Goal: Task Accomplishment & Management: Manage account settings

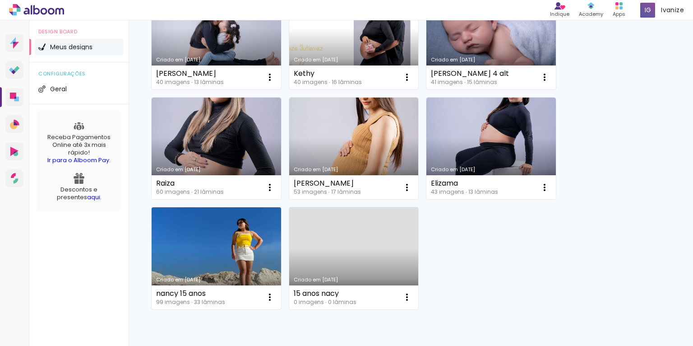
scroll to position [126, 0]
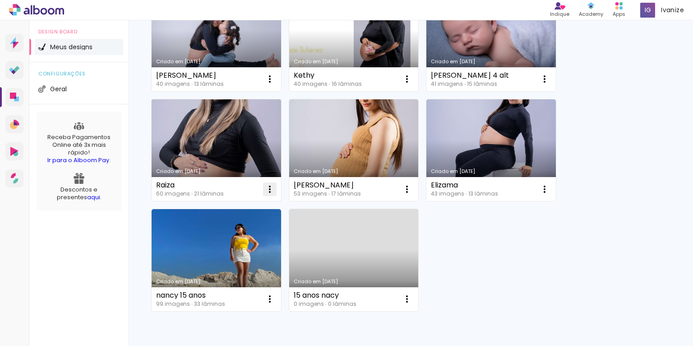
click at [268, 189] on iron-icon at bounding box center [269, 189] width 11 height 11
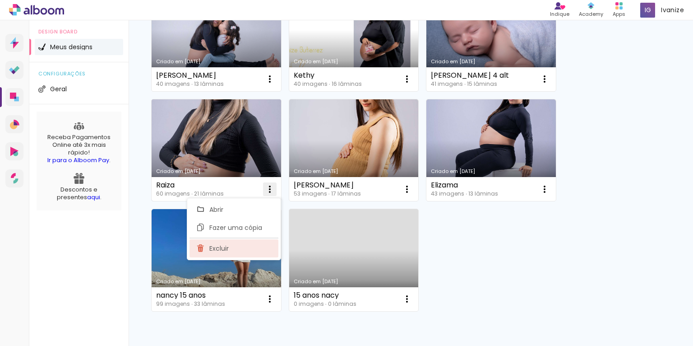
click at [231, 242] on paper-item "Excluir" at bounding box center [234, 248] width 89 height 18
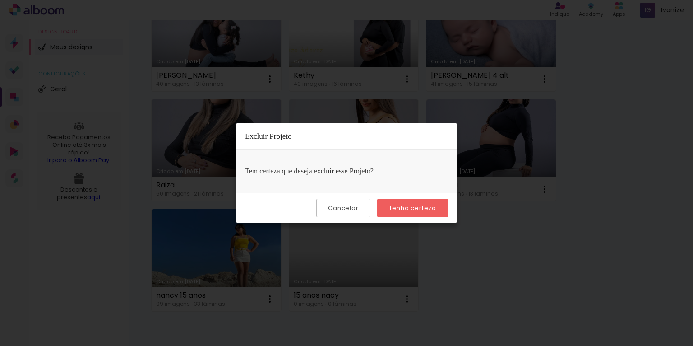
click at [385, 213] on paper-button "Tenho certeza" at bounding box center [412, 208] width 71 height 19
click at [387, 213] on paper-button "Tenho certeza" at bounding box center [412, 208] width 71 height 19
click at [387, 207] on paper-button "Tenho certeza" at bounding box center [412, 208] width 71 height 19
click at [382, 208] on paper-button "Tenho certeza" at bounding box center [412, 208] width 71 height 19
click at [540, 206] on iron-overlay-backdrop at bounding box center [346, 173] width 693 height 346
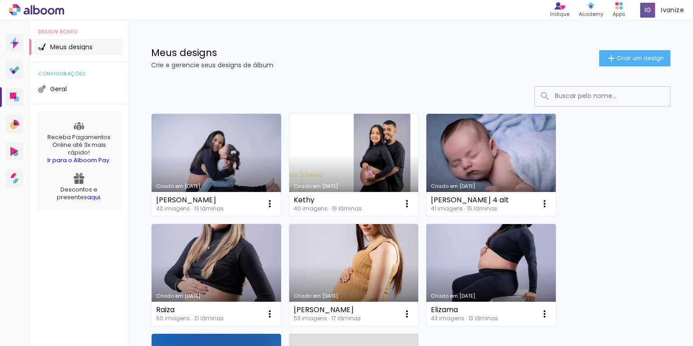
scroll to position [0, 0]
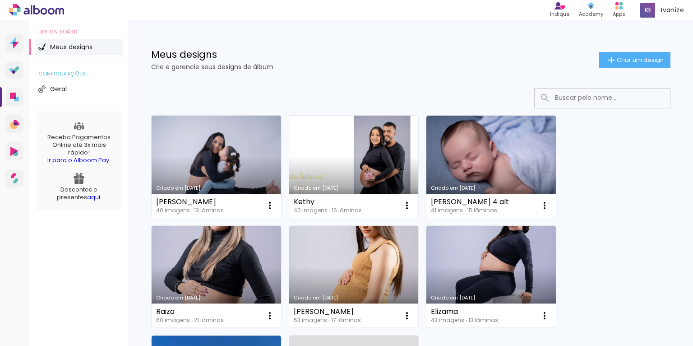
click at [654, 47] on div "Meus designs Crie e gerencie seus designs de álbum Criar um design" at bounding box center [411, 49] width 565 height 59
click at [653, 57] on span "Criar um design" at bounding box center [640, 60] width 47 height 6
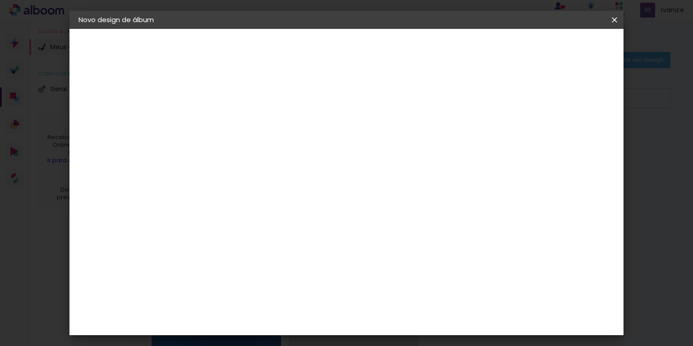
click at [226, 115] on input at bounding box center [226, 121] width 0 height 14
click at [226, 125] on input at bounding box center [226, 121] width 0 height 14
type input "Thayna"
type paper-input "Thayna"
click at [0, 0] on slot "Avançar" at bounding box center [0, 0] width 0 height 0
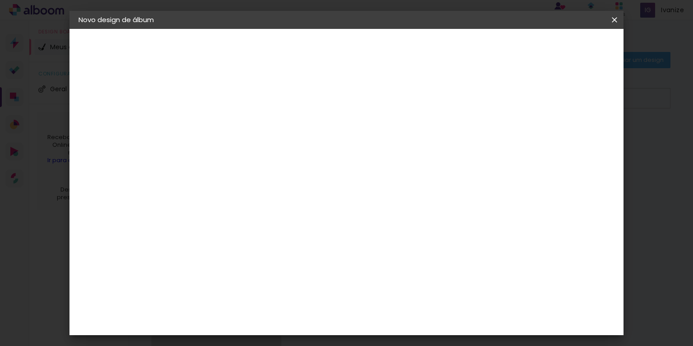
click at [295, 174] on input at bounding box center [249, 171] width 91 height 11
type input "rai"
type paper-input "rai"
click at [260, 198] on paper-item "RaiTai" at bounding box center [239, 204] width 79 height 20
click at [261, 197] on paper-item "RaiTai" at bounding box center [239, 204] width 79 height 20
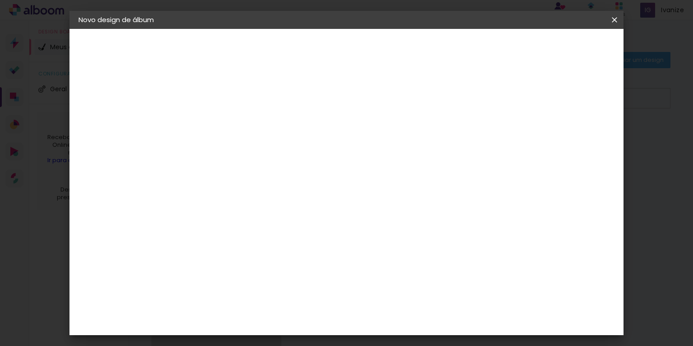
click at [0, 0] on slot "Avançar" at bounding box center [0, 0] width 0 height 0
click at [287, 172] on span "15 × 15" at bounding box center [266, 184] width 42 height 24
click at [0, 0] on slot "Avançar" at bounding box center [0, 0] width 0 height 0
click at [515, 52] on paper-button "Iniciar design" at bounding box center [485, 47] width 59 height 15
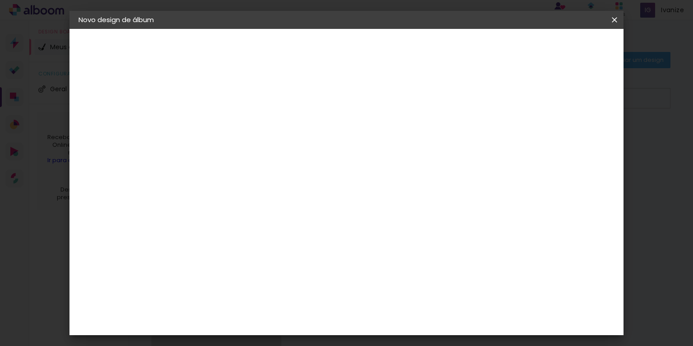
click at [506, 48] on span "Iniciar design" at bounding box center [485, 48] width 41 height 6
click at [455, 97] on div at bounding box center [451, 97] width 8 height 8
type paper-checkbox "on"
click at [506, 45] on span "Iniciar design" at bounding box center [485, 48] width 41 height 6
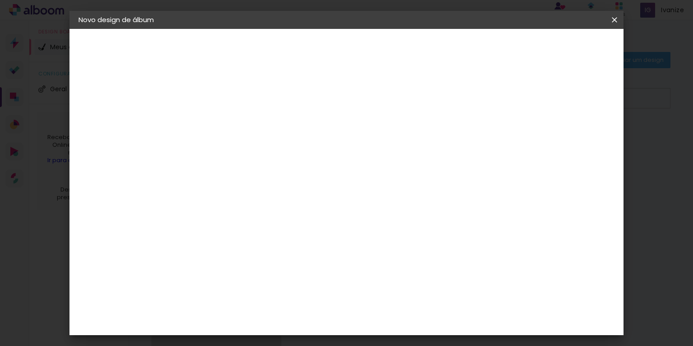
click at [506, 45] on span "Iniciar design" at bounding box center [485, 48] width 41 height 6
click at [515, 104] on div "mm Mostrar sangria" at bounding box center [357, 98] width 315 height 20
click at [515, 52] on paper-button "Iniciar design" at bounding box center [485, 47] width 59 height 15
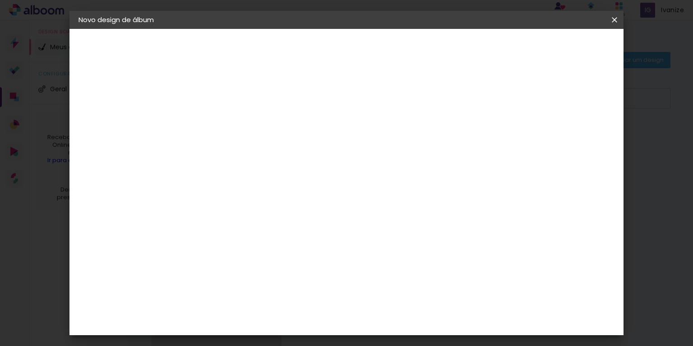
click at [515, 52] on paper-button "Iniciar design" at bounding box center [485, 47] width 59 height 15
click at [0, 0] on slot "Voltar" at bounding box center [0, 0] width 0 height 0
click at [330, 49] on div "Voltar Avançar" at bounding box center [285, 47] width 90 height 15
click at [275, 146] on div "Escolha o tamanho" at bounding box center [249, 167] width 52 height 42
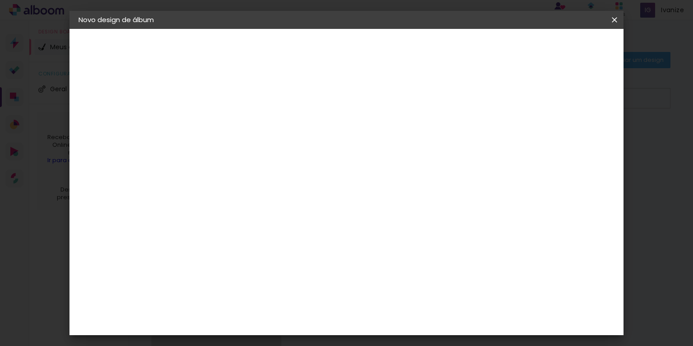
click at [91, 123] on iron-pages "Modelo Escolhendo modelo... Tamanho livre" at bounding box center [128, 132] width 99 height 18
click at [95, 111] on paper-button at bounding box center [128, 111] width 99 height 18
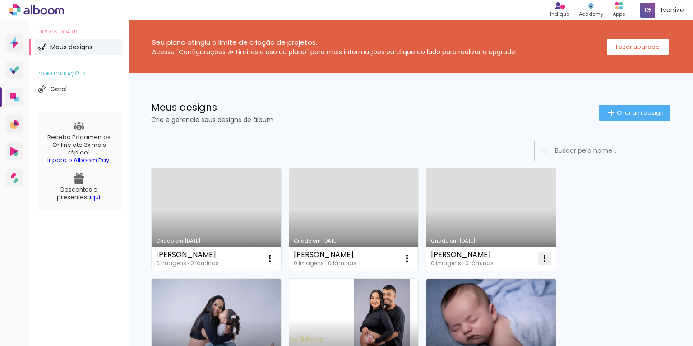
click at [541, 255] on iron-icon at bounding box center [544, 258] width 11 height 11
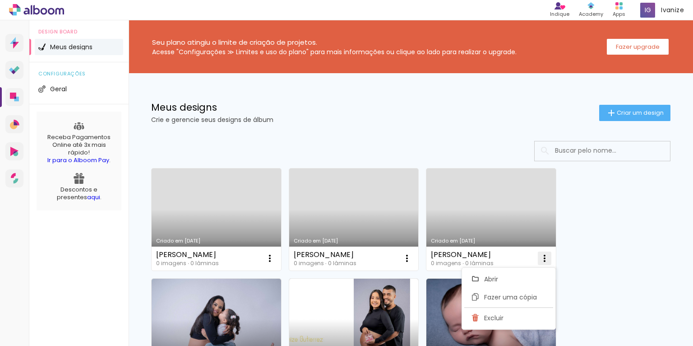
click at [497, 315] on span "Excluir" at bounding box center [493, 318] width 19 height 6
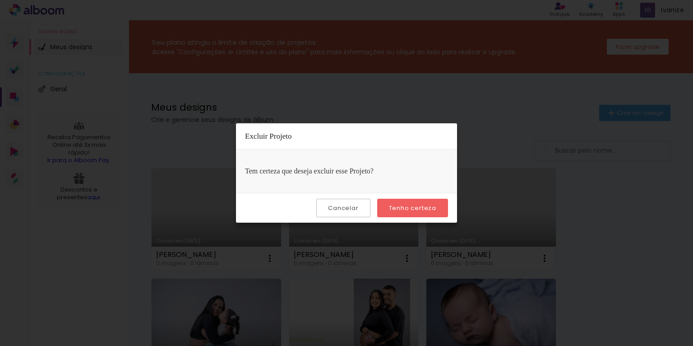
click at [412, 200] on paper-button "Tenho certeza" at bounding box center [412, 208] width 71 height 19
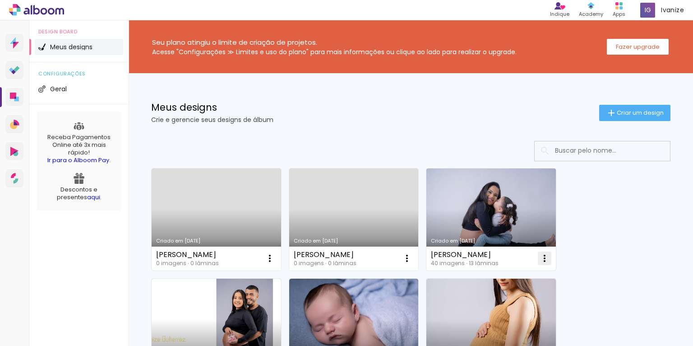
click at [545, 258] on iron-icon at bounding box center [544, 258] width 11 height 11
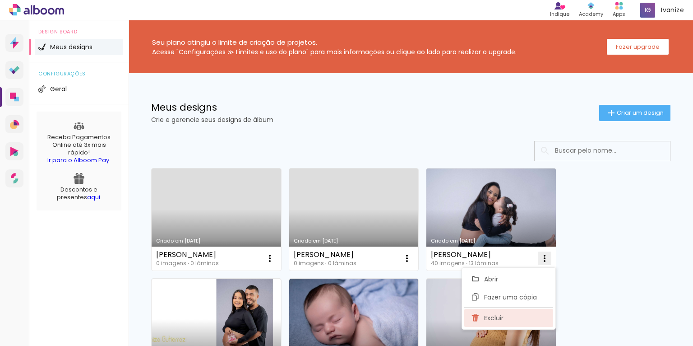
click at [490, 317] on span "Excluir" at bounding box center [493, 318] width 19 height 6
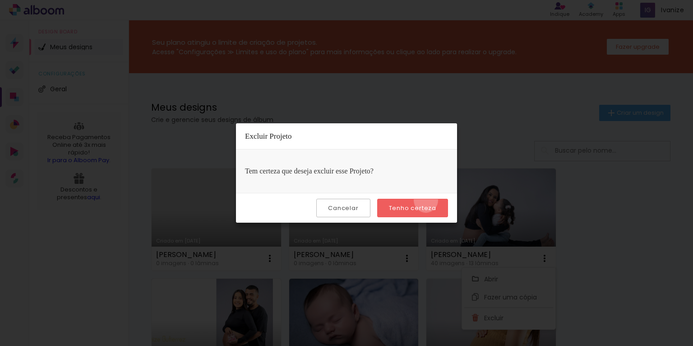
click at [427, 200] on paper-button "Tenho certeza" at bounding box center [412, 208] width 71 height 19
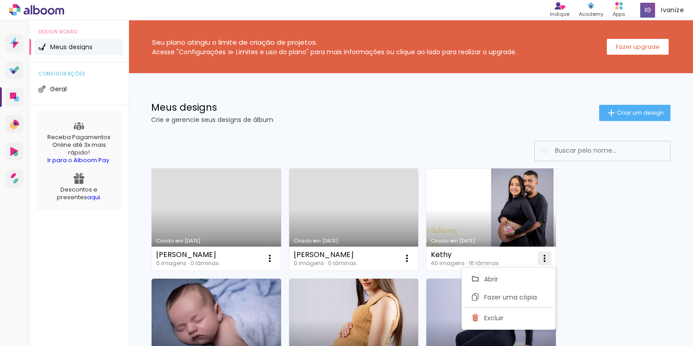
click at [545, 258] on iron-icon at bounding box center [544, 258] width 11 height 11
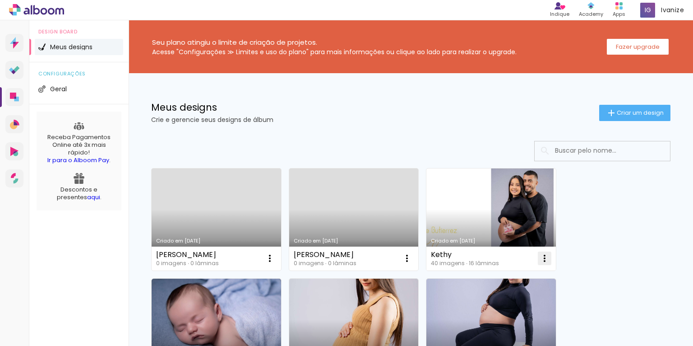
click at [545, 258] on iron-icon at bounding box center [544, 258] width 11 height 11
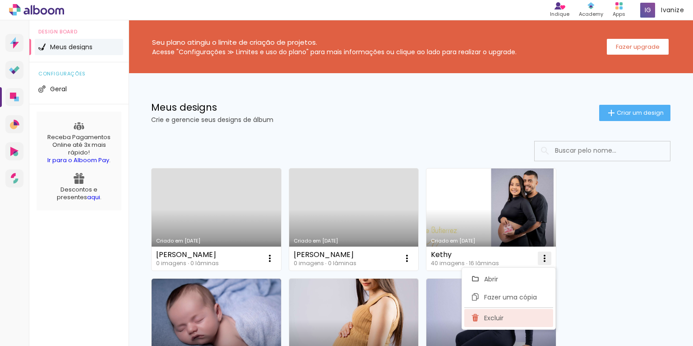
click at [492, 321] on paper-item "Excluir" at bounding box center [508, 318] width 89 height 18
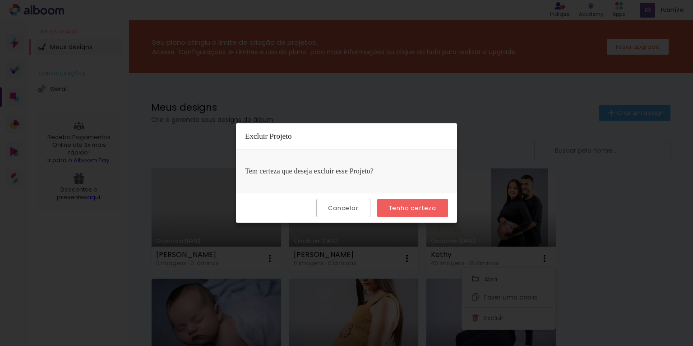
click at [0, 0] on slot "Tenho certeza" at bounding box center [0, 0] width 0 height 0
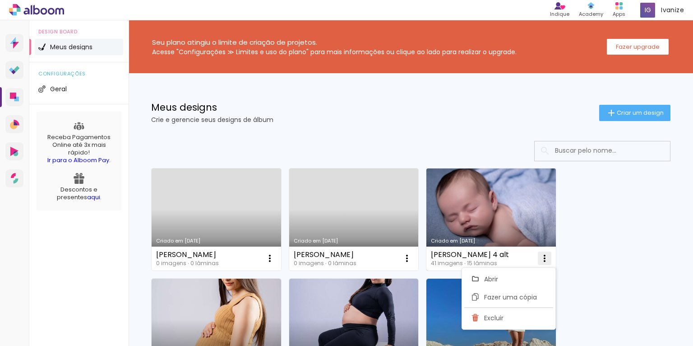
click at [546, 257] on iron-icon at bounding box center [544, 258] width 11 height 11
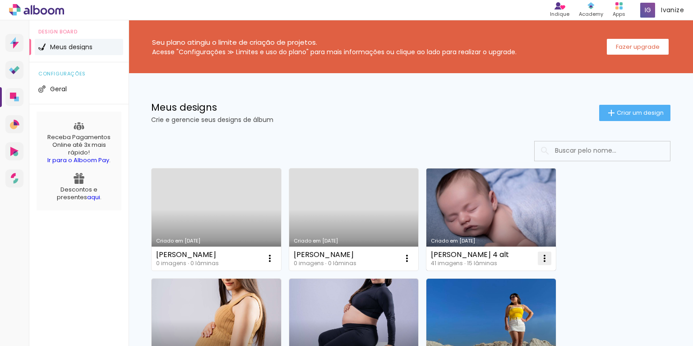
click at [543, 258] on iron-icon at bounding box center [544, 258] width 11 height 11
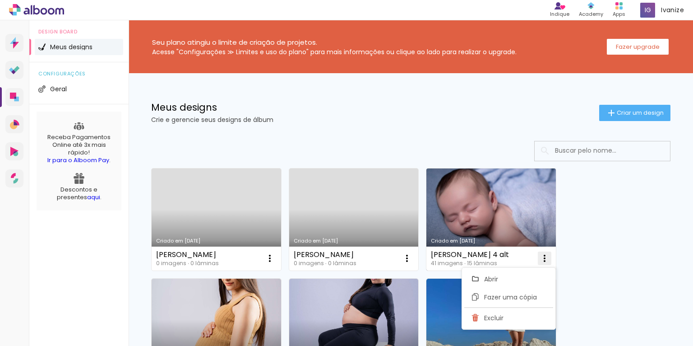
click at [508, 308] on paper-listbox "Abrir Fazer uma cópia Excluir" at bounding box center [509, 298] width 94 height 62
click at [504, 320] on paper-item "Excluir" at bounding box center [508, 318] width 89 height 18
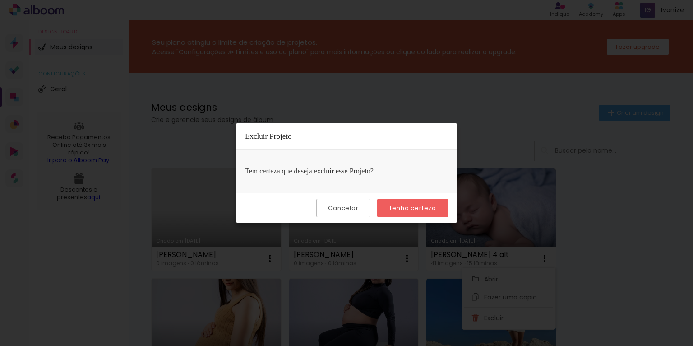
click at [416, 214] on paper-button "Tenho certeza" at bounding box center [412, 208] width 71 height 19
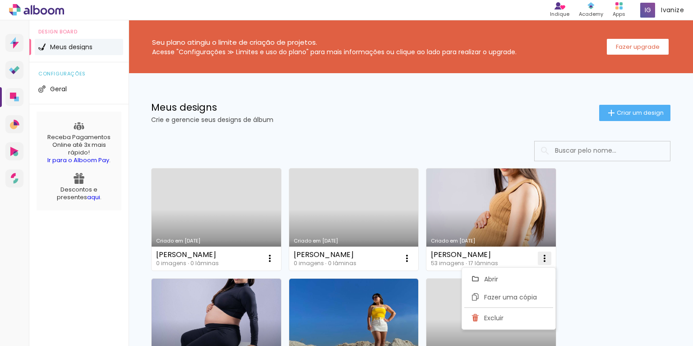
click at [540, 253] on iron-icon at bounding box center [544, 258] width 11 height 11
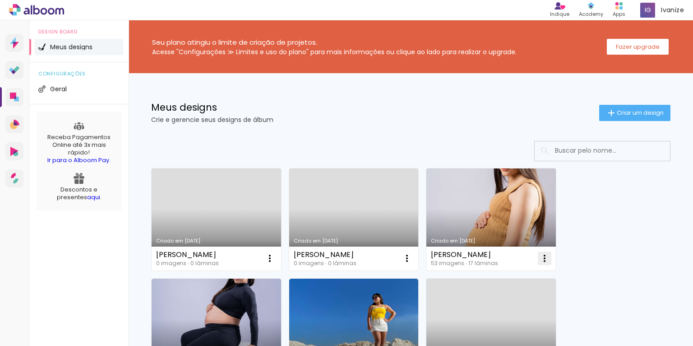
click at [540, 253] on iron-icon at bounding box center [544, 258] width 11 height 11
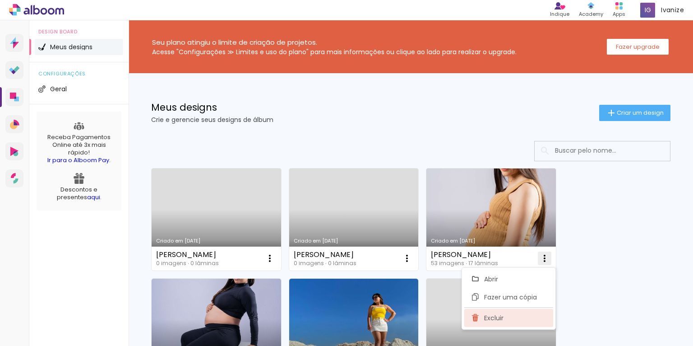
click at [494, 315] on span "Excluir" at bounding box center [493, 318] width 19 height 6
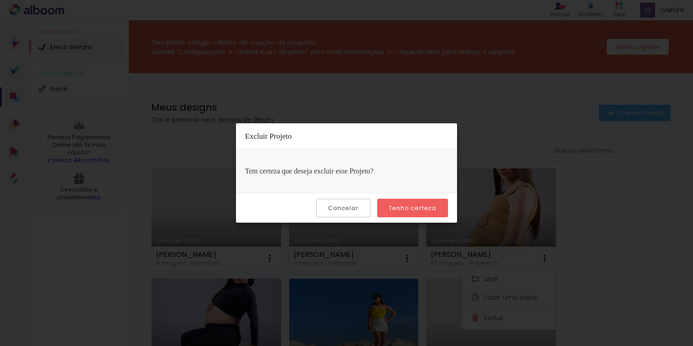
click at [0, 0] on slot "Tenho certeza" at bounding box center [0, 0] width 0 height 0
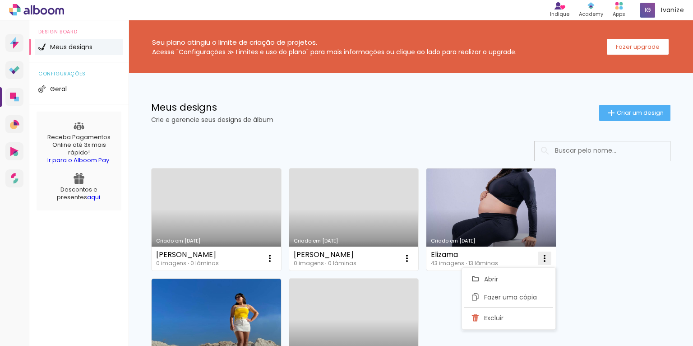
click at [544, 255] on iron-icon at bounding box center [544, 258] width 11 height 11
click at [492, 311] on paper-item "Excluir" at bounding box center [508, 318] width 89 height 18
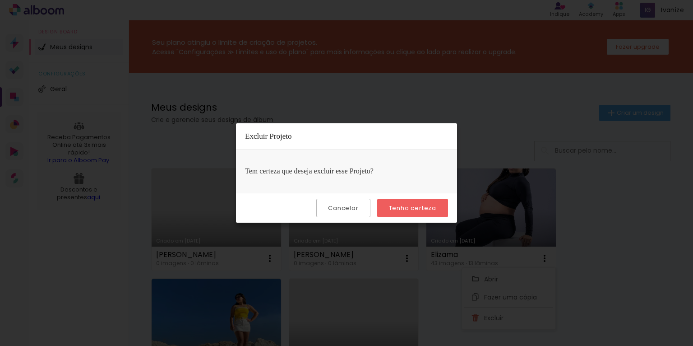
click at [0, 0] on slot "Tenho certeza" at bounding box center [0, 0] width 0 height 0
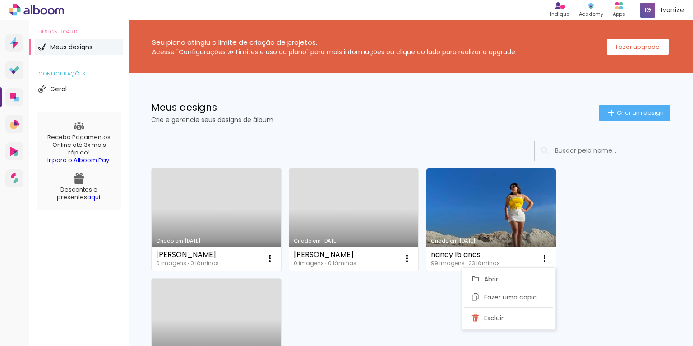
click at [423, 206] on div "Criado em 11/11/24 nancy 15 anos 99 imagens ∙ 33 lâminas Abrir Fazer uma cópia …" at bounding box center [491, 219] width 138 height 110
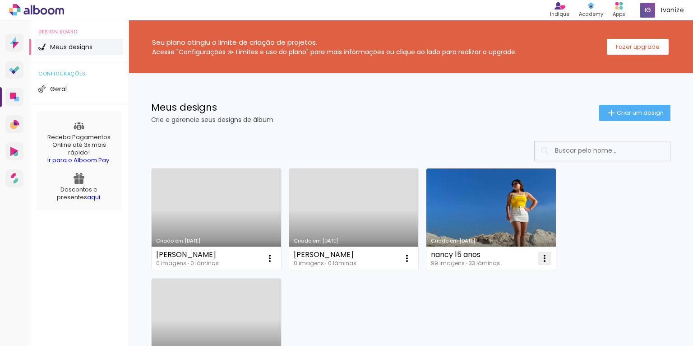
click at [545, 257] on iron-icon at bounding box center [544, 258] width 11 height 11
click at [502, 315] on span "Excluir" at bounding box center [493, 318] width 19 height 6
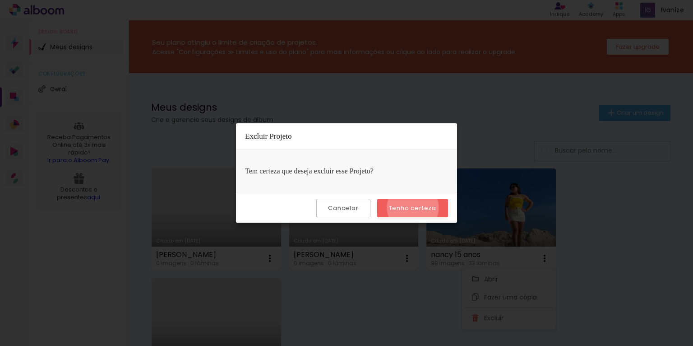
click at [0, 0] on slot "Tenho certeza" at bounding box center [0, 0] width 0 height 0
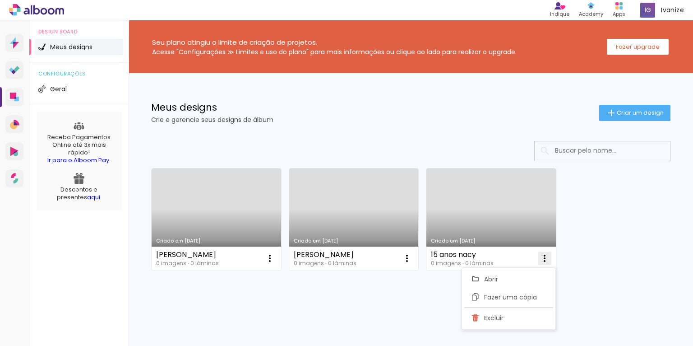
click at [545, 258] on iron-icon at bounding box center [544, 258] width 11 height 11
click at [542, 259] on iron-icon at bounding box center [544, 258] width 11 height 11
click at [499, 315] on span "Excluir" at bounding box center [493, 318] width 19 height 6
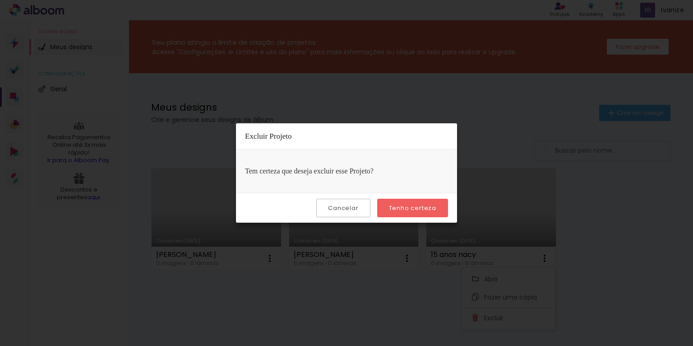
click at [420, 200] on paper-button "Tenho certeza" at bounding box center [412, 208] width 71 height 19
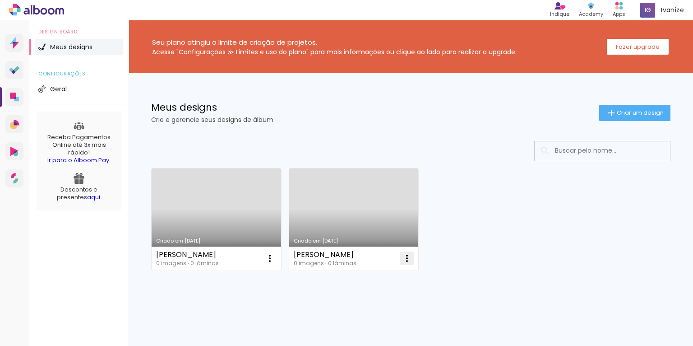
drag, startPoint x: 411, startPoint y: 258, endPoint x: 404, endPoint y: 255, distance: 8.1
click at [411, 257] on iron-icon at bounding box center [407, 258] width 11 height 11
click at [367, 320] on paper-item "Excluir" at bounding box center [371, 318] width 89 height 18
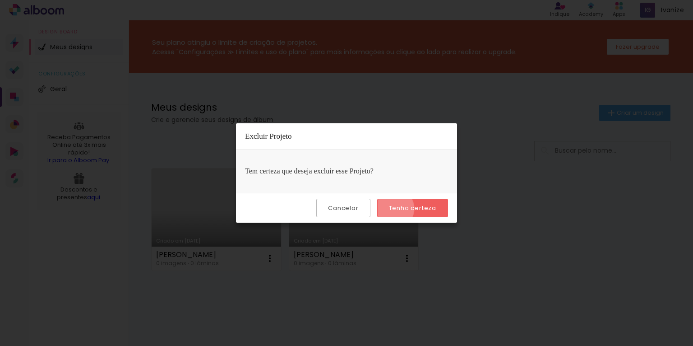
click at [0, 0] on slot "Tenho certeza" at bounding box center [0, 0] width 0 height 0
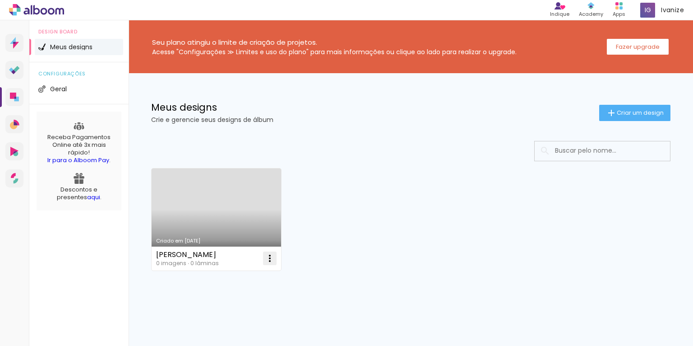
click at [270, 255] on iron-icon at bounding box center [269, 258] width 11 height 11
click at [235, 314] on paper-item "Excluir" at bounding box center [234, 318] width 89 height 18
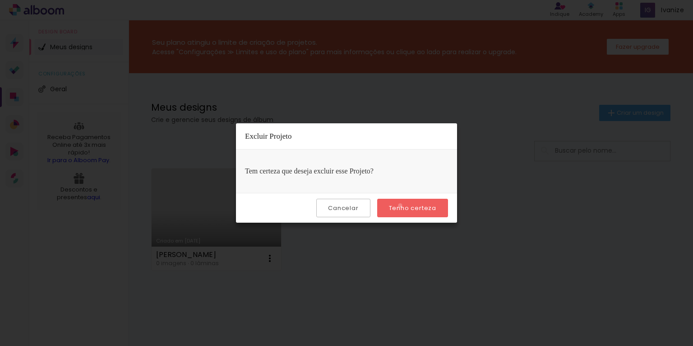
click at [0, 0] on slot "Tenho certeza" at bounding box center [0, 0] width 0 height 0
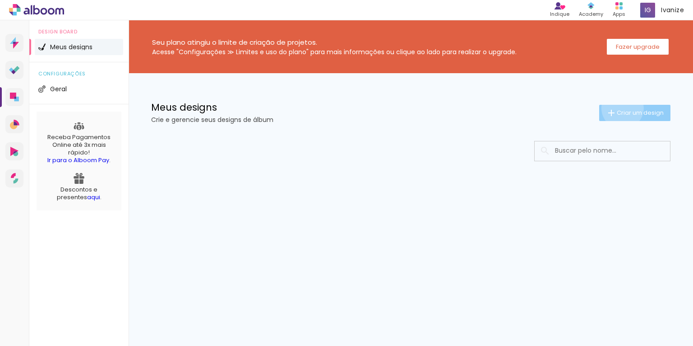
click at [621, 110] on span "Criar um design" at bounding box center [640, 113] width 47 height 6
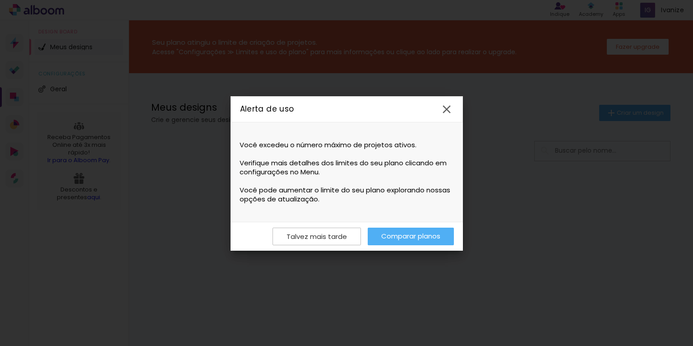
click at [389, 235] on link "Comparar planos" at bounding box center [411, 236] width 86 height 18
click at [439, 105] on paper-icon-button at bounding box center [446, 109] width 21 height 21
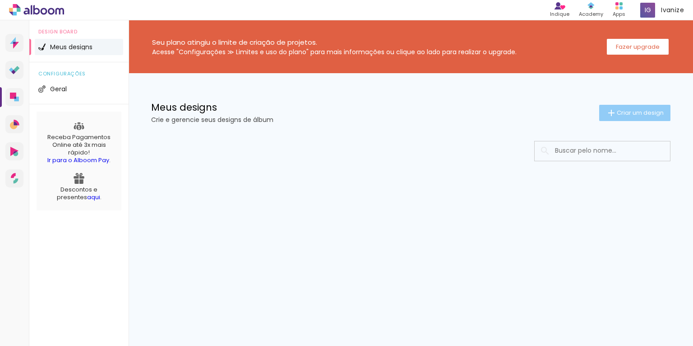
click at [649, 113] on span "Criar um design" at bounding box center [640, 113] width 47 height 6
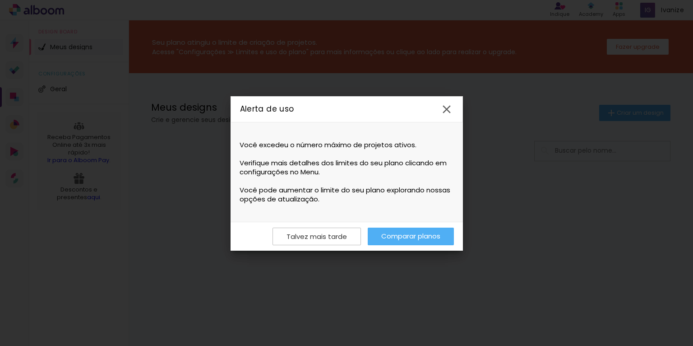
click at [431, 107] on div "Alerta de uso" at bounding box center [347, 109] width 232 height 26
click at [440, 108] on iron-icon at bounding box center [447, 109] width 14 height 14
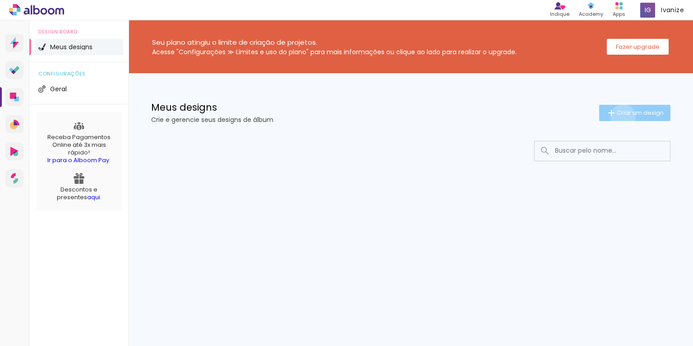
click at [622, 116] on paper-button "Criar um design" at bounding box center [634, 113] width 71 height 16
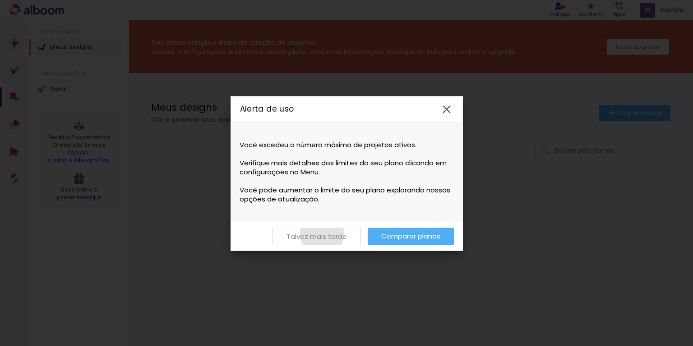
click at [0, 0] on slot "Talvez mais tarde" at bounding box center [0, 0] width 0 height 0
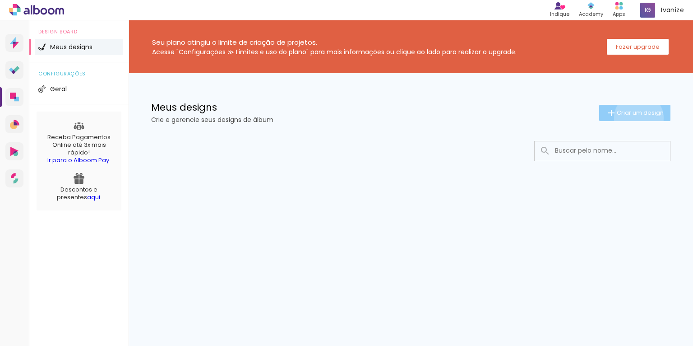
click at [637, 118] on paper-button "Criar um design" at bounding box center [634, 113] width 71 height 16
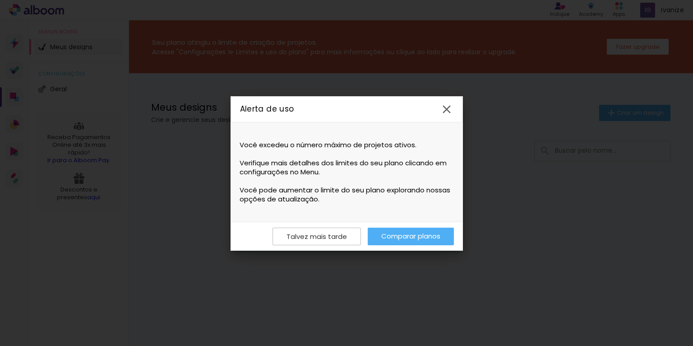
click at [440, 110] on iron-icon at bounding box center [447, 109] width 14 height 14
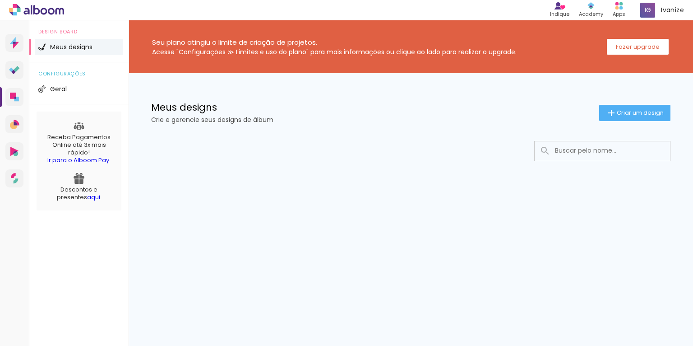
click at [87, 197] on link "aqui" at bounding box center [93, 197] width 13 height 9
click at [622, 115] on span "Criar um design" at bounding box center [640, 113] width 47 height 6
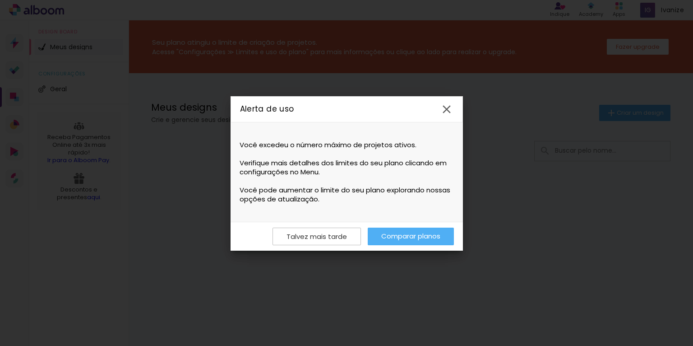
click at [446, 110] on iron-icon at bounding box center [447, 109] width 14 height 14
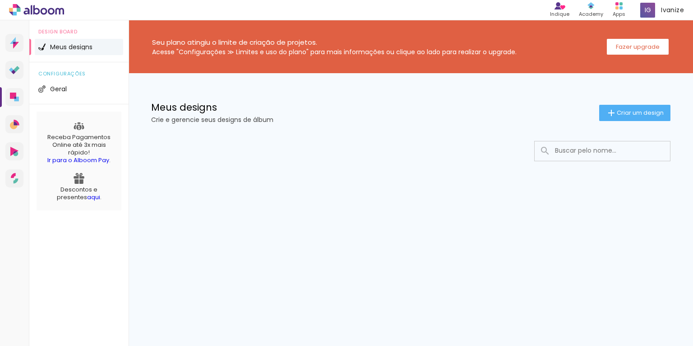
drag, startPoint x: 147, startPoint y: 103, endPoint x: 284, endPoint y: 127, distance: 139.7
click at [284, 127] on div "Meus designs Crie e gerencie seus designs de álbum Criar um design" at bounding box center [411, 102] width 565 height 59
click at [62, 48] on span "Meus designs" at bounding box center [71, 47] width 42 height 6
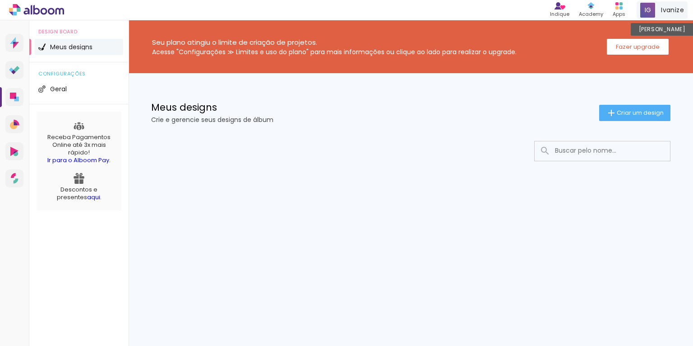
click at [663, 12] on span "Ivanize" at bounding box center [672, 9] width 23 height 9
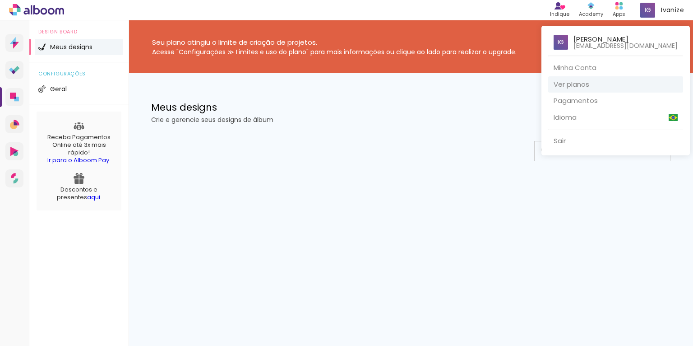
click at [568, 86] on link "Ver planos" at bounding box center [615, 84] width 135 height 17
click at [521, 114] on div at bounding box center [346, 173] width 693 height 346
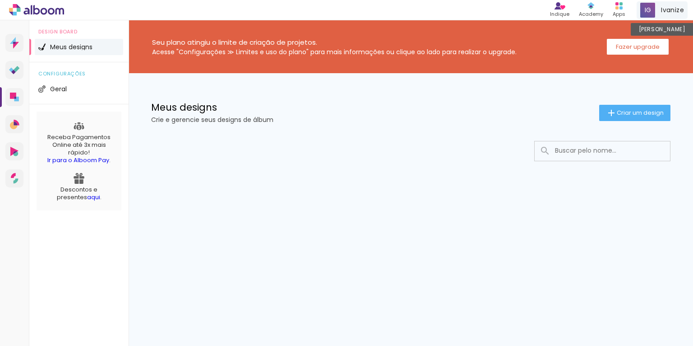
click at [646, 13] on span at bounding box center [647, 10] width 15 height 15
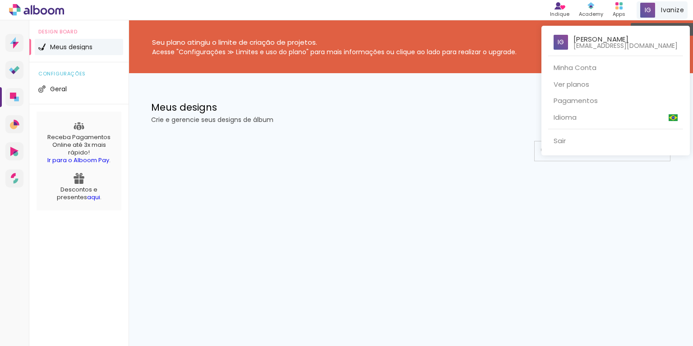
click at [665, 13] on div at bounding box center [346, 173] width 693 height 346
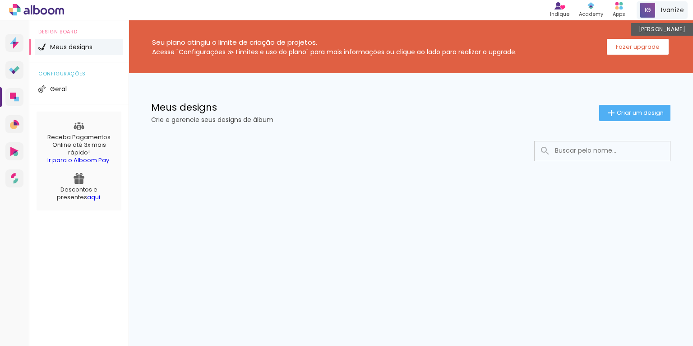
click at [665, 13] on span "Ivanize" at bounding box center [672, 9] width 23 height 9
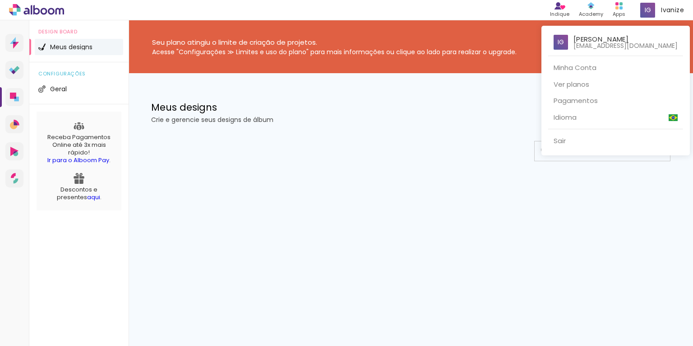
click at [267, 134] on div at bounding box center [346, 173] width 693 height 346
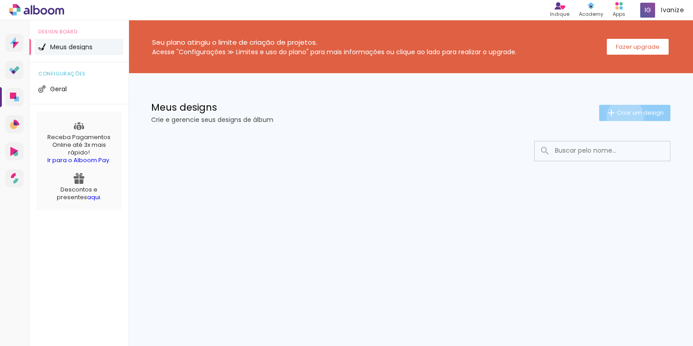
click at [624, 117] on paper-button "Criar um design" at bounding box center [634, 113] width 71 height 16
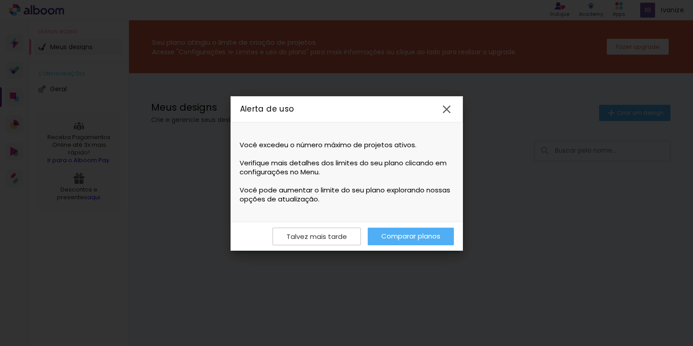
click at [409, 232] on link "Comparar planos" at bounding box center [411, 236] width 86 height 18
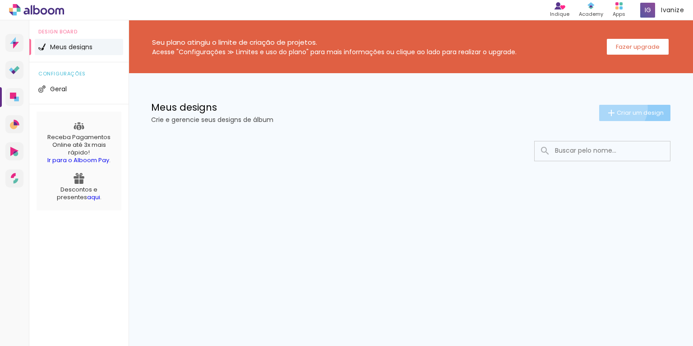
click at [618, 110] on span "Criar um design" at bounding box center [640, 113] width 47 height 6
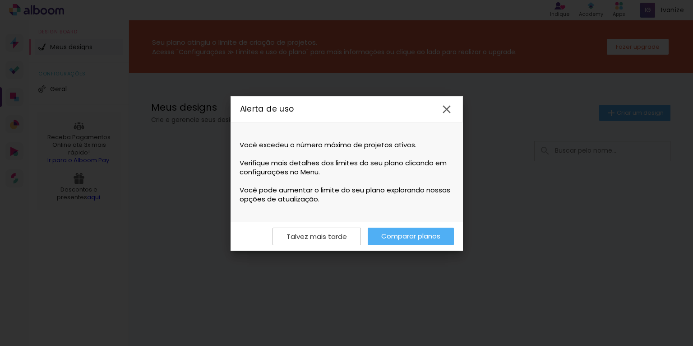
click at [385, 241] on link "Comparar planos" at bounding box center [411, 236] width 86 height 18
